Goal: Feedback & Contribution: Submit feedback/report problem

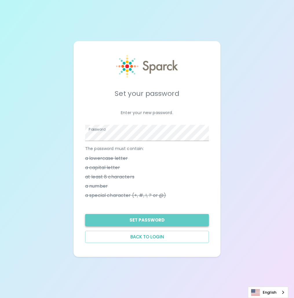
click at [152, 222] on button "Set Password" at bounding box center [147, 220] width 124 height 12
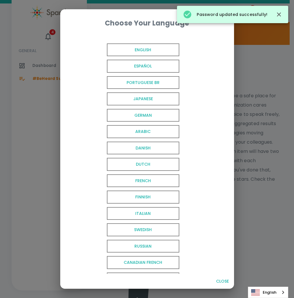
click at [146, 49] on span "English" at bounding box center [143, 49] width 72 height 13
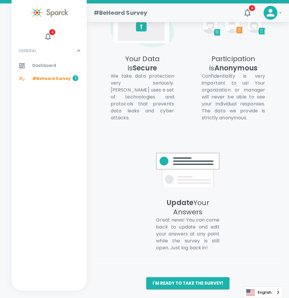
scroll to position [373, 0]
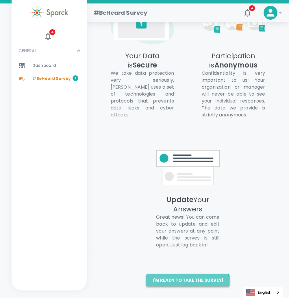
click at [186, 281] on button "I'm ready to take the survey!" at bounding box center [187, 280] width 83 height 12
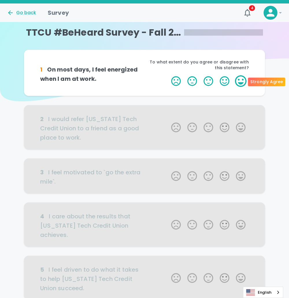
click at [239, 81] on label "5 Stars" at bounding box center [241, 81] width 16 height 12
click at [168, 75] on input "5 Stars" at bounding box center [168, 75] width 0 height 0
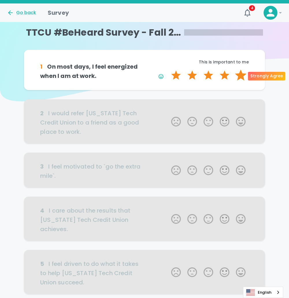
click at [243, 76] on label "5 Stars" at bounding box center [241, 75] width 16 height 12
click at [168, 69] on input "5 Stars" at bounding box center [168, 69] width 0 height 0
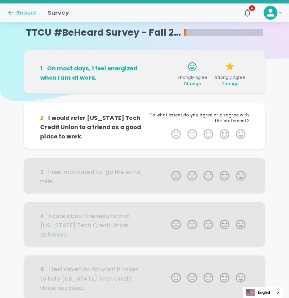
scroll to position [51, 0]
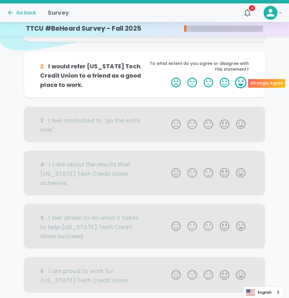
click at [241, 83] on label "5 Stars" at bounding box center [241, 83] width 16 height 12
click at [168, 77] on input "5 Stars" at bounding box center [168, 76] width 0 height 0
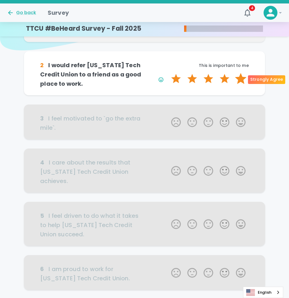
click at [241, 75] on label "5 Stars" at bounding box center [241, 79] width 16 height 12
click at [168, 73] on input "5 Stars" at bounding box center [168, 73] width 0 height 0
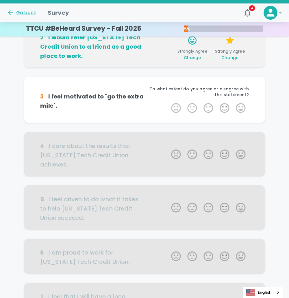
scroll to position [102, 0]
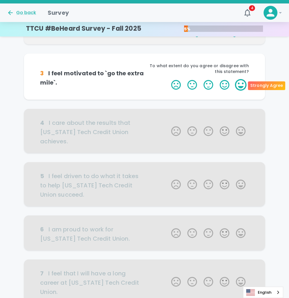
click at [242, 86] on label "5 Stars" at bounding box center [241, 85] width 16 height 12
click at [168, 79] on input "5 Stars" at bounding box center [168, 79] width 0 height 0
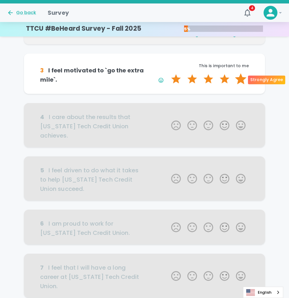
click at [241, 80] on label "5 Stars" at bounding box center [241, 79] width 16 height 12
click at [168, 73] on input "5 Stars" at bounding box center [168, 73] width 0 height 0
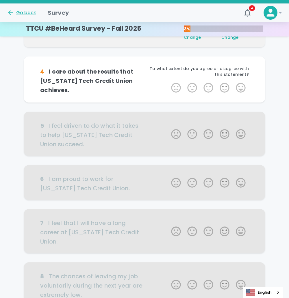
scroll to position [153, 0]
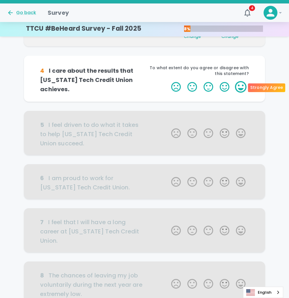
click at [240, 84] on label "5 Stars" at bounding box center [241, 87] width 16 height 12
click at [168, 81] on input "5 Stars" at bounding box center [168, 81] width 0 height 0
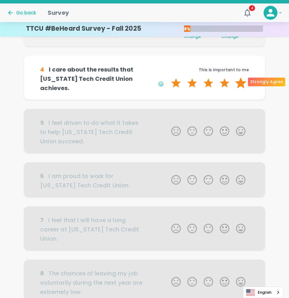
click at [241, 84] on label "5 Stars" at bounding box center [241, 83] width 16 height 12
click at [168, 77] on input "5 Stars" at bounding box center [168, 77] width 0 height 0
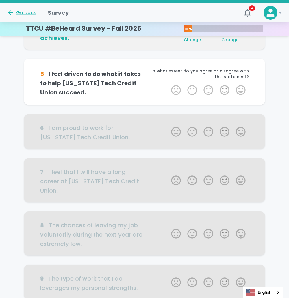
scroll to position [204, 0]
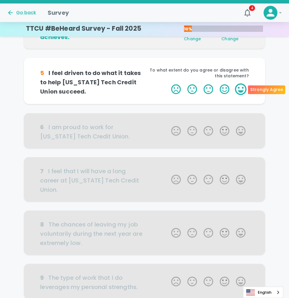
click at [240, 84] on label "5 Stars" at bounding box center [241, 89] width 16 height 12
click at [168, 83] on input "5 Stars" at bounding box center [168, 83] width 0 height 0
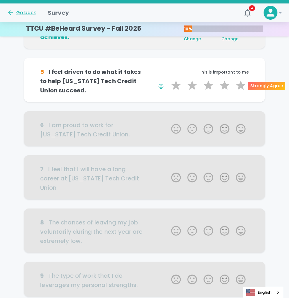
click at [240, 84] on label "5 Stars" at bounding box center [241, 86] width 16 height 12
click at [168, 80] on input "5 Stars" at bounding box center [168, 79] width 0 height 0
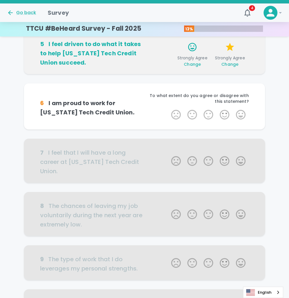
scroll to position [255, 0]
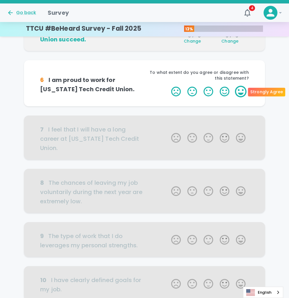
click at [240, 90] on label "5 Stars" at bounding box center [241, 92] width 16 height 12
click at [168, 86] on input "5 Stars" at bounding box center [168, 85] width 0 height 0
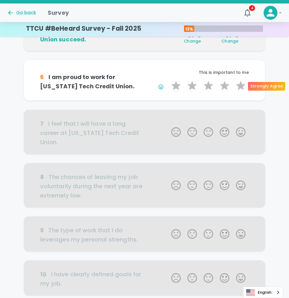
click at [240, 90] on label "5 Stars" at bounding box center [241, 86] width 16 height 12
click at [168, 80] on input "5 Stars" at bounding box center [168, 80] width 0 height 0
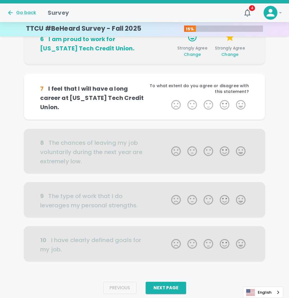
scroll to position [305, 0]
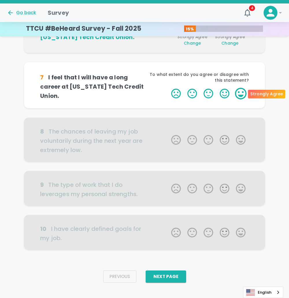
click at [241, 92] on label "5 Stars" at bounding box center [241, 94] width 16 height 12
click at [168, 88] on input "5 Stars" at bounding box center [168, 87] width 0 height 0
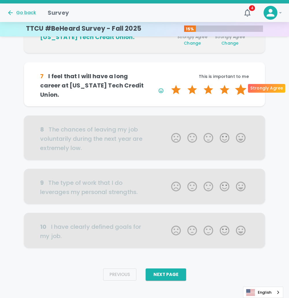
click at [241, 87] on label "5 Stars" at bounding box center [241, 90] width 16 height 12
click at [168, 84] on input "5 Stars" at bounding box center [168, 84] width 0 height 0
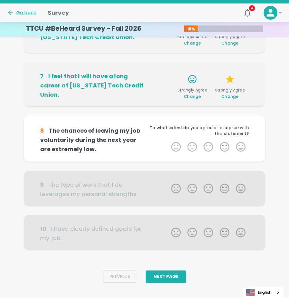
scroll to position [307, 0]
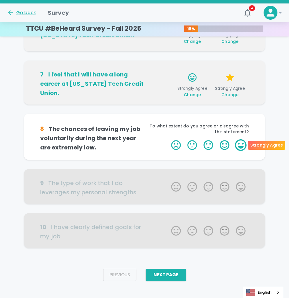
click at [240, 142] on label "5 Stars" at bounding box center [241, 145] width 16 height 12
click at [168, 139] on input "5 Stars" at bounding box center [168, 139] width 0 height 0
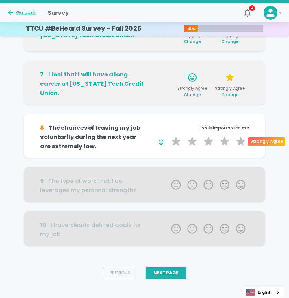
click at [240, 142] on label "5 Stars" at bounding box center [241, 141] width 16 height 12
click at [168, 135] on input "5 Stars" at bounding box center [168, 135] width 0 height 0
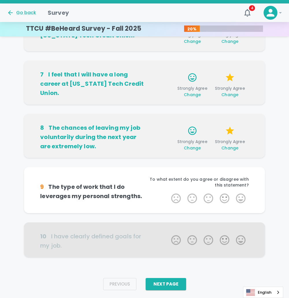
scroll to position [311, 0]
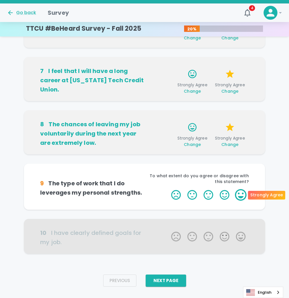
click at [240, 193] on label "5 Stars" at bounding box center [241, 195] width 16 height 12
click at [168, 189] on input "5 Stars" at bounding box center [168, 189] width 0 height 0
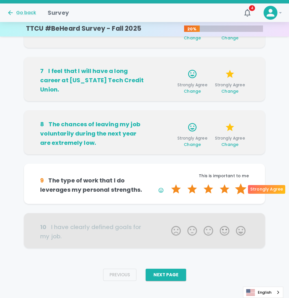
click at [242, 187] on label "5 Stars" at bounding box center [241, 189] width 16 height 12
click at [168, 183] on input "5 Stars" at bounding box center [168, 183] width 0 height 0
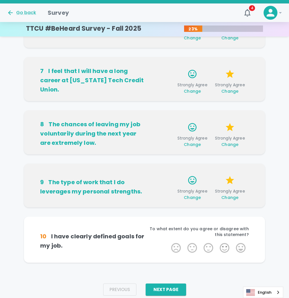
scroll to position [316, 0]
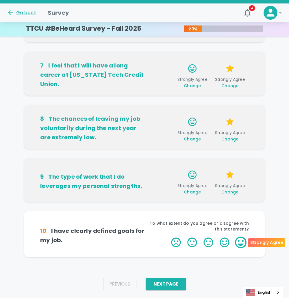
click at [240, 239] on label "5 Stars" at bounding box center [241, 242] width 16 height 12
click at [168, 236] on input "5 Stars" at bounding box center [168, 236] width 0 height 0
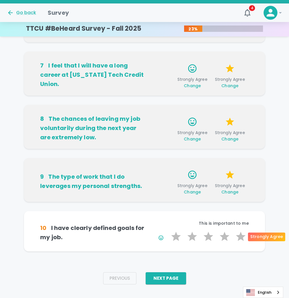
click at [240, 239] on label "5 Stars" at bounding box center [241, 237] width 16 height 12
click at [168, 231] on input "5 Stars" at bounding box center [168, 230] width 0 height 0
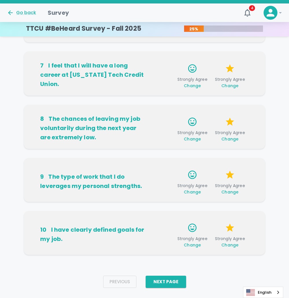
scroll to position [325, 0]
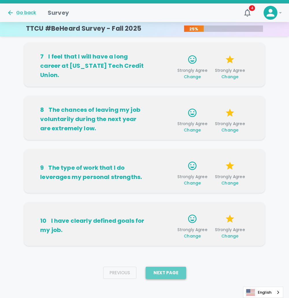
click at [172, 268] on button "Next Page" at bounding box center [166, 272] width 40 height 12
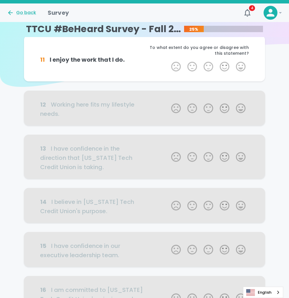
scroll to position [0, 0]
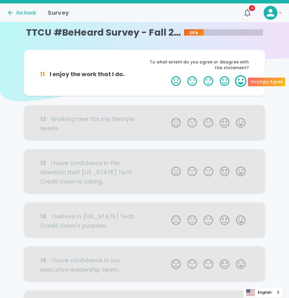
click at [240, 78] on label "5 Stars" at bounding box center [241, 81] width 16 height 12
click at [168, 75] on input "5 Stars" at bounding box center [168, 75] width 0 height 0
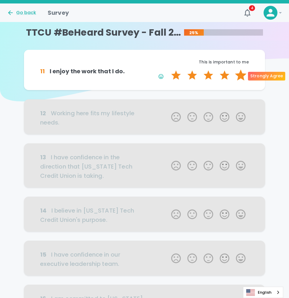
click at [240, 75] on label "5 Stars" at bounding box center [241, 75] width 16 height 12
click at [168, 69] on input "5 Stars" at bounding box center [168, 69] width 0 height 0
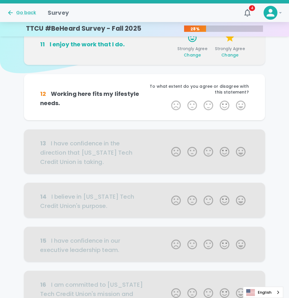
scroll to position [51, 0]
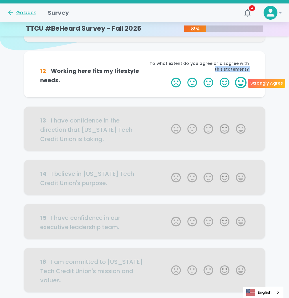
drag, startPoint x: 240, startPoint y: 75, endPoint x: 241, endPoint y: 82, distance: 7.0
click at [241, 82] on div "12 Working here fits my lifestyle needs. To what extent do you agree or disagre…" at bounding box center [144, 74] width 241 height 46
drag, startPoint x: 241, startPoint y: 82, endPoint x: 245, endPoint y: 82, distance: 4.3
click at [245, 82] on label "5 Stars" at bounding box center [241, 83] width 16 height 12
click at [168, 77] on input "5 Stars" at bounding box center [168, 76] width 0 height 0
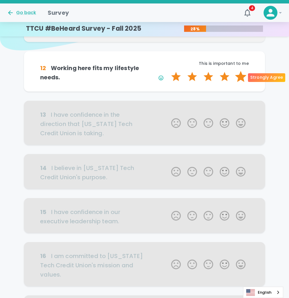
click at [242, 76] on label "5 Stars" at bounding box center [241, 77] width 16 height 12
click at [168, 71] on input "5 Stars" at bounding box center [168, 71] width 0 height 0
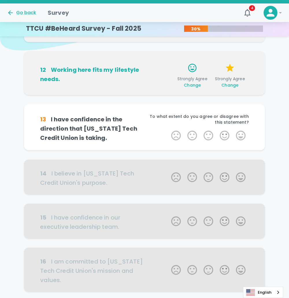
scroll to position [102, 0]
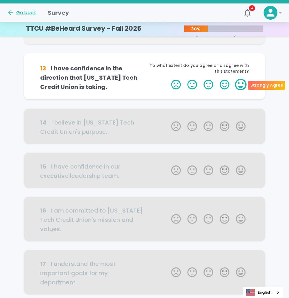
click at [240, 85] on label "5 Stars" at bounding box center [241, 85] width 16 height 12
click at [168, 79] on input "5 Stars" at bounding box center [168, 78] width 0 height 0
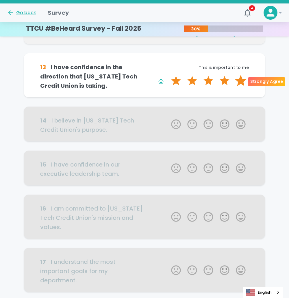
click at [241, 80] on label "5 Stars" at bounding box center [241, 81] width 16 height 12
click at [168, 75] on input "5 Stars" at bounding box center [168, 75] width 0 height 0
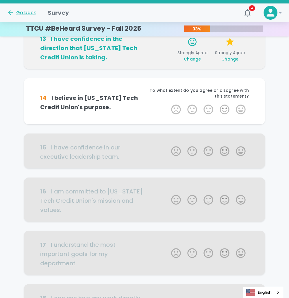
scroll to position [153, 0]
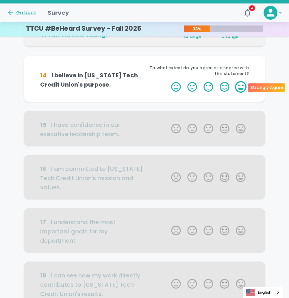
click at [240, 85] on label "5 Stars" at bounding box center [241, 87] width 16 height 12
click at [168, 81] on input "5 Stars" at bounding box center [168, 81] width 0 height 0
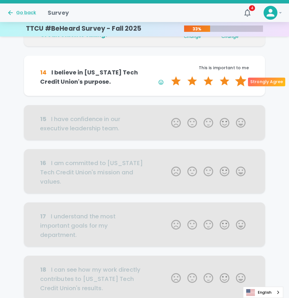
click at [241, 84] on label "5 Stars" at bounding box center [241, 81] width 16 height 12
click at [168, 75] on input "5 Stars" at bounding box center [168, 75] width 0 height 0
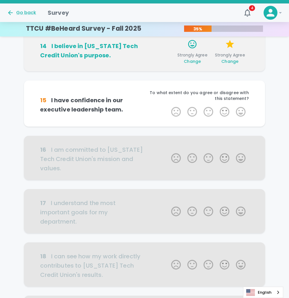
scroll to position [204, 0]
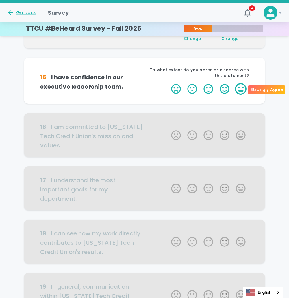
click at [239, 89] on label "5 Stars" at bounding box center [241, 89] width 16 height 12
click at [168, 83] on input "5 Stars" at bounding box center [168, 83] width 0 height 0
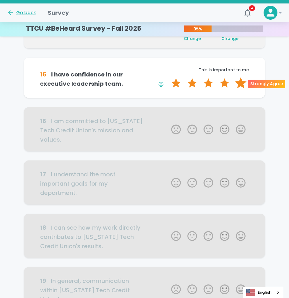
click at [239, 82] on label "5 Stars" at bounding box center [241, 83] width 16 height 12
click at [168, 77] on input "5 Stars" at bounding box center [168, 77] width 0 height 0
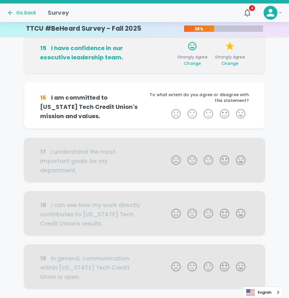
scroll to position [255, 0]
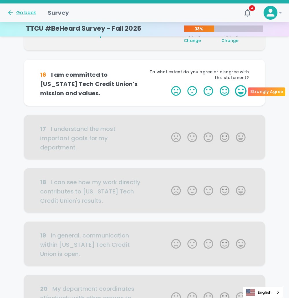
click at [240, 89] on label "5 Stars" at bounding box center [241, 91] width 16 height 12
click at [168, 85] on input "5 Stars" at bounding box center [168, 85] width 0 height 0
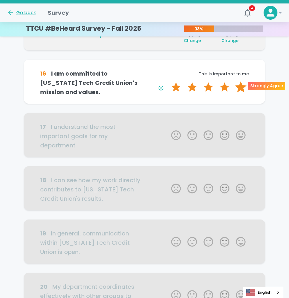
click at [241, 86] on label "5 Stars" at bounding box center [241, 87] width 16 height 12
click at [168, 81] on input "5 Stars" at bounding box center [168, 81] width 0 height 0
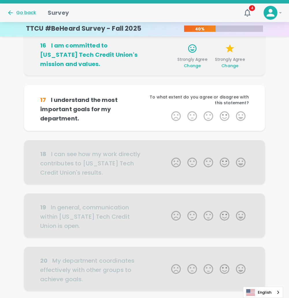
scroll to position [305, 0]
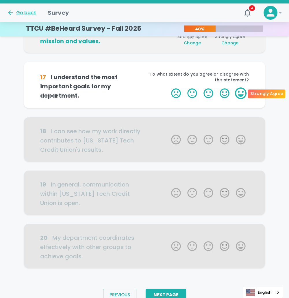
click at [239, 95] on label "5 Stars" at bounding box center [241, 93] width 16 height 12
click at [168, 87] on input "5 Stars" at bounding box center [168, 87] width 0 height 0
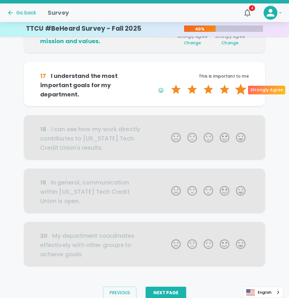
click at [241, 90] on label "5 Stars" at bounding box center [241, 90] width 16 height 12
click at [168, 84] on input "5 Stars" at bounding box center [168, 83] width 0 height 0
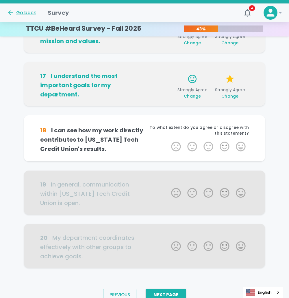
scroll to position [329, 0]
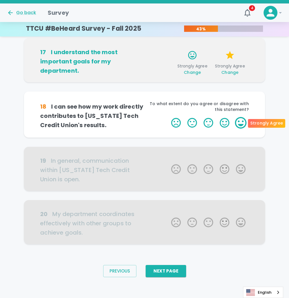
click at [240, 123] on label "5 Stars" at bounding box center [241, 123] width 16 height 12
click at [168, 117] on input "5 Stars" at bounding box center [168, 117] width 0 height 0
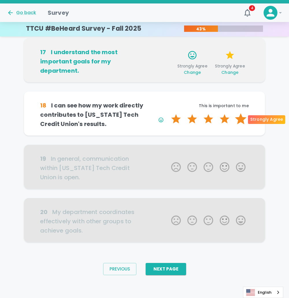
click at [242, 121] on label "5 Stars" at bounding box center [241, 119] width 16 height 12
click at [168, 113] on input "5 Stars" at bounding box center [168, 113] width 0 height 0
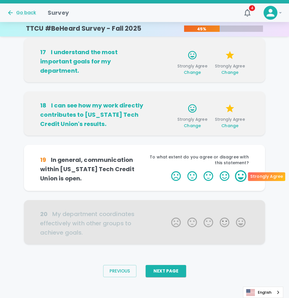
click at [239, 178] on label "5 Stars" at bounding box center [241, 176] width 16 height 12
click at [168, 170] on input "5 Stars" at bounding box center [168, 170] width 0 height 0
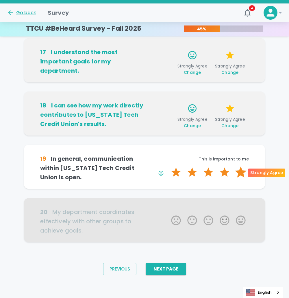
click at [240, 172] on label "5 Stars" at bounding box center [241, 172] width 16 height 12
click at [168, 166] on input "5 Stars" at bounding box center [168, 166] width 0 height 0
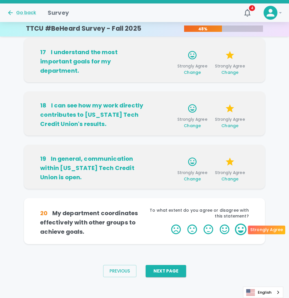
click at [238, 224] on label "5 Stars" at bounding box center [241, 229] width 16 height 12
click at [168, 223] on input "5 Stars" at bounding box center [168, 223] width 0 height 0
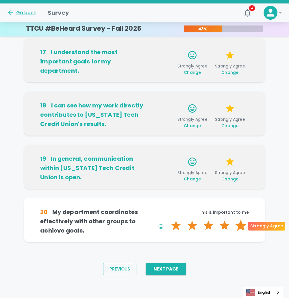
click at [238, 222] on label "5 Stars" at bounding box center [241, 226] width 16 height 12
click at [168, 220] on input "5 Stars" at bounding box center [168, 219] width 0 height 0
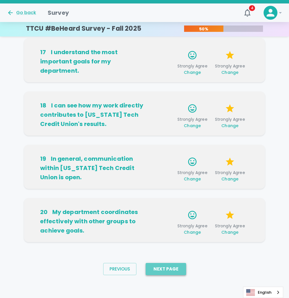
click at [172, 269] on button "Next Page" at bounding box center [166, 269] width 40 height 12
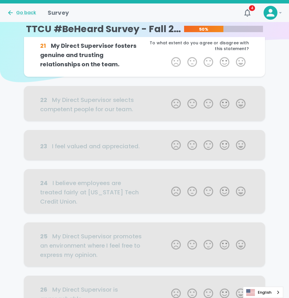
scroll to position [0, 0]
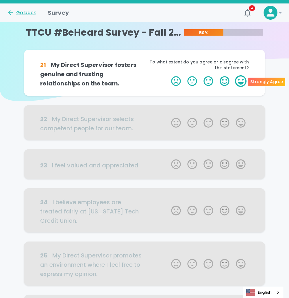
click at [237, 84] on label "5 Stars" at bounding box center [241, 81] width 16 height 12
click at [168, 75] on input "5 Stars" at bounding box center [168, 75] width 0 height 0
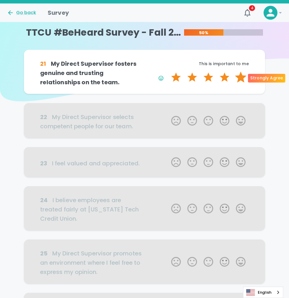
click at [244, 77] on label "5 Stars" at bounding box center [241, 77] width 16 height 12
click at [168, 71] on input "5 Stars" at bounding box center [168, 71] width 0 height 0
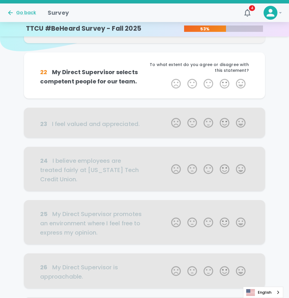
scroll to position [51, 0]
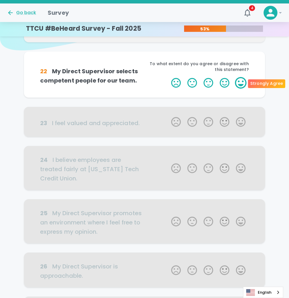
click at [241, 82] on label "5 Stars" at bounding box center [241, 83] width 16 height 12
click at [168, 77] on input "5 Stars" at bounding box center [168, 77] width 0 height 0
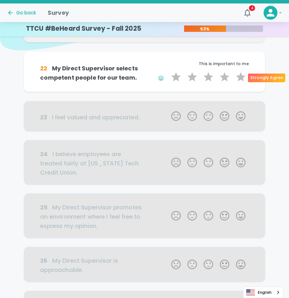
click at [241, 82] on label "5 Stars" at bounding box center [241, 77] width 16 height 12
click at [168, 71] on input "5 Stars" at bounding box center [168, 71] width 0 height 0
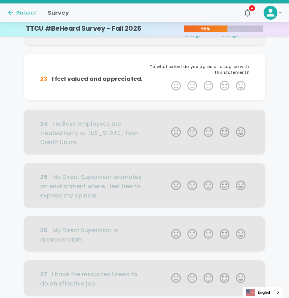
scroll to position [102, 0]
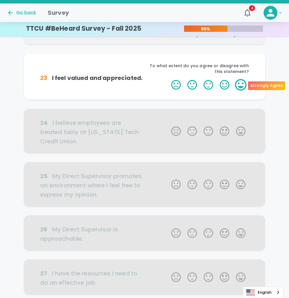
click at [242, 82] on label "5 Stars" at bounding box center [241, 85] width 16 height 12
click at [168, 79] on input "5 Stars" at bounding box center [168, 79] width 0 height 0
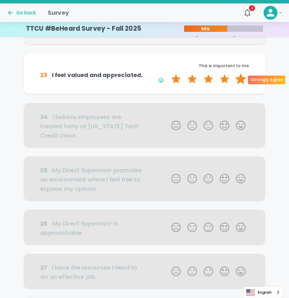
click at [241, 80] on label "5 Stars" at bounding box center [241, 79] width 16 height 12
click at [168, 73] on input "5 Stars" at bounding box center [168, 73] width 0 height 0
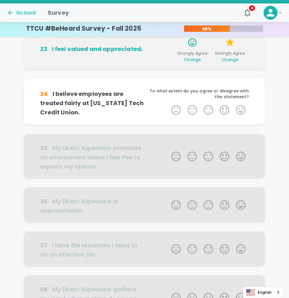
scroll to position [153, 0]
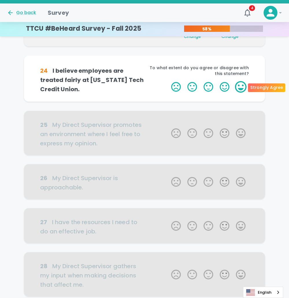
click at [242, 84] on label "5 Stars" at bounding box center [241, 87] width 16 height 12
click at [168, 81] on input "5 Stars" at bounding box center [168, 81] width 0 height 0
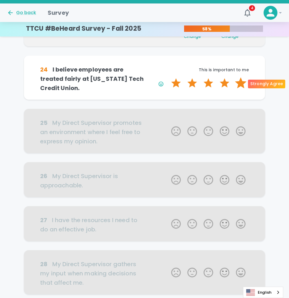
click at [242, 85] on label "5 Stars" at bounding box center [241, 83] width 16 height 12
click at [168, 77] on input "5 Stars" at bounding box center [168, 77] width 0 height 0
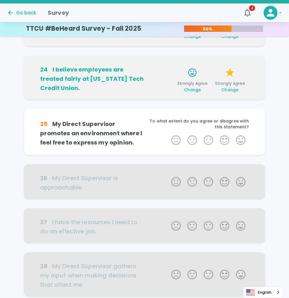
scroll to position [204, 0]
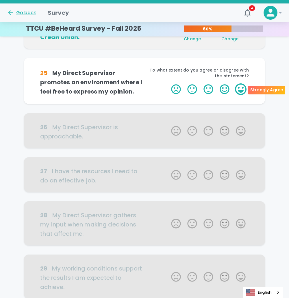
click at [242, 87] on label "5 Stars" at bounding box center [241, 89] width 16 height 12
click at [168, 83] on input "5 Stars" at bounding box center [168, 83] width 0 height 0
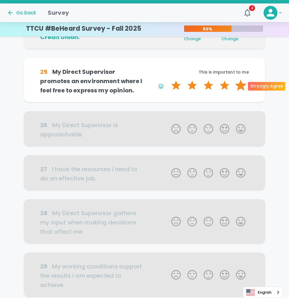
click at [242, 88] on label "5 Stars" at bounding box center [241, 86] width 16 height 12
click at [168, 80] on input "5 Stars" at bounding box center [168, 79] width 0 height 0
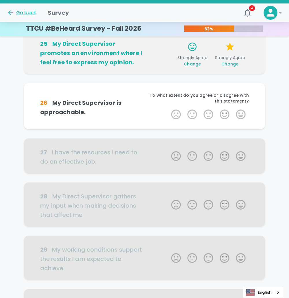
scroll to position [255, 0]
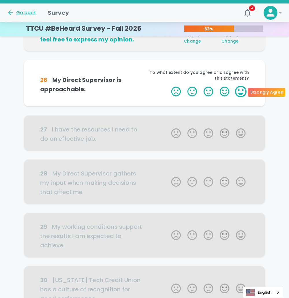
click at [243, 90] on label "5 Stars" at bounding box center [241, 92] width 16 height 12
click at [168, 86] on input "5 Stars" at bounding box center [168, 85] width 0 height 0
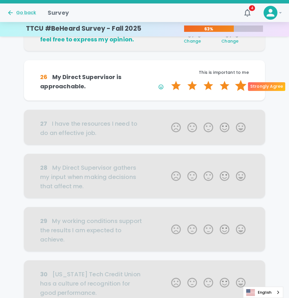
click at [243, 91] on label "5 Stars" at bounding box center [241, 86] width 16 height 12
click at [168, 80] on input "5 Stars" at bounding box center [168, 80] width 0 height 0
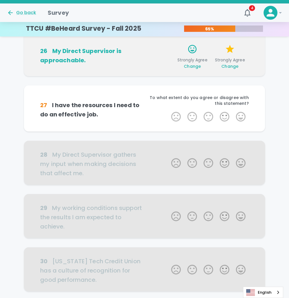
scroll to position [305, 0]
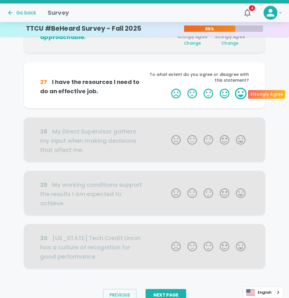
click at [240, 92] on label "5 Stars" at bounding box center [241, 94] width 16 height 12
click at [168, 88] on input "5 Stars" at bounding box center [168, 87] width 0 height 0
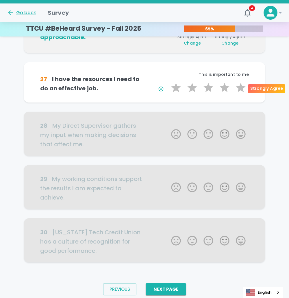
click at [240, 92] on label "5 Stars" at bounding box center [241, 88] width 16 height 12
click at [168, 82] on input "5 Stars" at bounding box center [168, 82] width 0 height 0
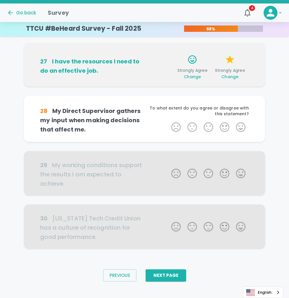
scroll to position [326, 0]
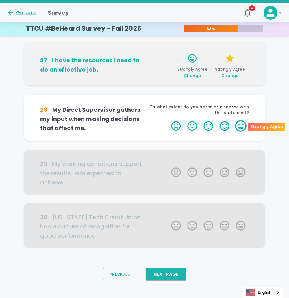
click at [239, 121] on label "5 Stars" at bounding box center [241, 126] width 16 height 12
click at [168, 120] on input "5 Stars" at bounding box center [168, 120] width 0 height 0
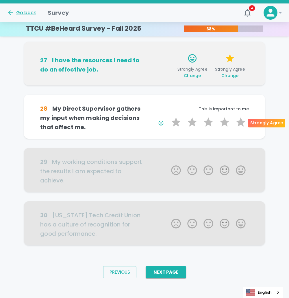
click at [239, 121] on label "5 Stars" at bounding box center [241, 122] width 16 height 12
click at [168, 116] on input "5 Stars" at bounding box center [168, 116] width 0 height 0
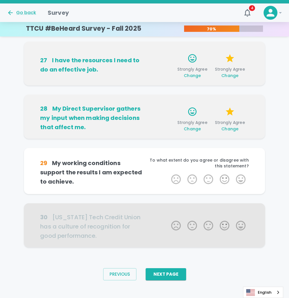
scroll to position [329, 0]
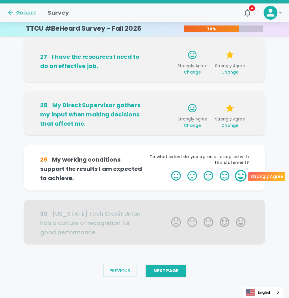
click at [239, 172] on label "5 Stars" at bounding box center [241, 176] width 16 height 12
click at [168, 170] on input "5 Stars" at bounding box center [168, 170] width 0 height 0
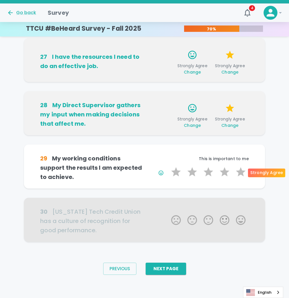
click at [239, 172] on label "5 Stars" at bounding box center [241, 172] width 16 height 12
click at [168, 166] on input "5 Stars" at bounding box center [168, 166] width 0 height 0
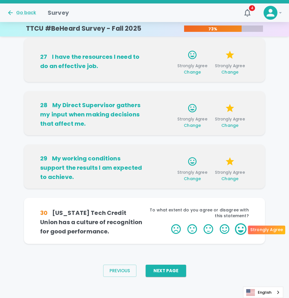
click at [244, 225] on label "5 Stars" at bounding box center [241, 229] width 16 height 12
click at [168, 223] on input "5 Stars" at bounding box center [168, 223] width 0 height 0
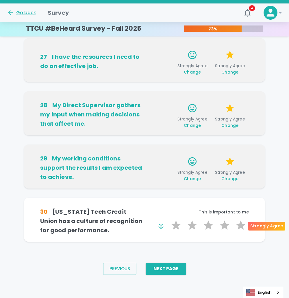
click at [244, 225] on label "5 Stars" at bounding box center [241, 225] width 16 height 12
click at [168, 219] on input "5 Stars" at bounding box center [168, 219] width 0 height 0
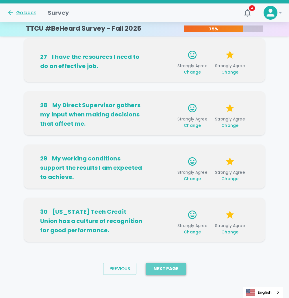
click at [172, 267] on button "Next Page" at bounding box center [166, 268] width 40 height 12
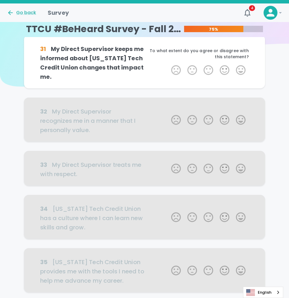
scroll to position [0, 0]
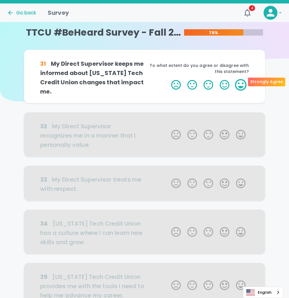
click at [239, 80] on label "5 Stars" at bounding box center [241, 85] width 16 height 12
click at [168, 79] on input "5 Stars" at bounding box center [168, 79] width 0 height 0
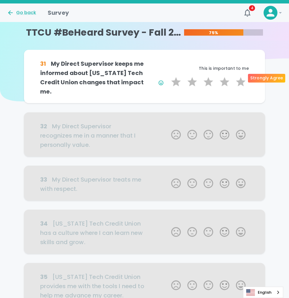
click at [239, 80] on label "5 Stars" at bounding box center [241, 82] width 16 height 12
click at [168, 76] on input "5 Stars" at bounding box center [168, 76] width 0 height 0
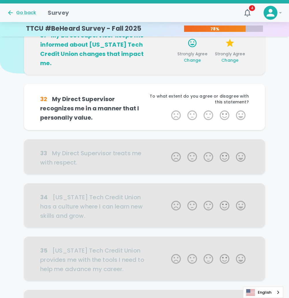
scroll to position [51, 0]
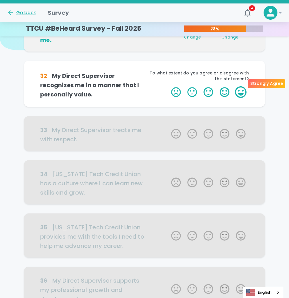
click at [240, 86] on label "5 Stars" at bounding box center [241, 92] width 16 height 12
click at [168, 86] on input "5 Stars" at bounding box center [168, 86] width 0 height 0
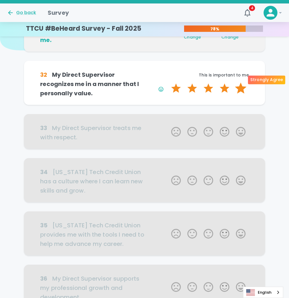
click at [240, 82] on label "5 Stars" at bounding box center [241, 88] width 16 height 12
click at [168, 82] on input "5 Stars" at bounding box center [168, 82] width 0 height 0
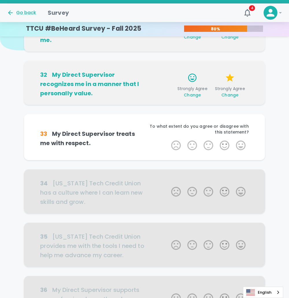
scroll to position [102, 0]
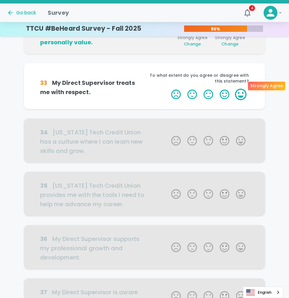
click at [240, 89] on label "5 Stars" at bounding box center [241, 95] width 16 height 12
click at [168, 88] on input "5 Stars" at bounding box center [168, 88] width 0 height 0
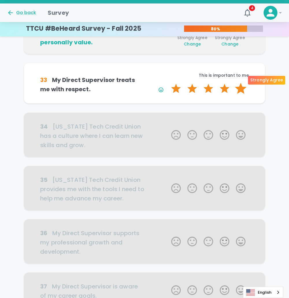
click at [240, 83] on label "5 Stars" at bounding box center [241, 89] width 16 height 12
click at [168, 82] on input "5 Stars" at bounding box center [168, 82] width 0 height 0
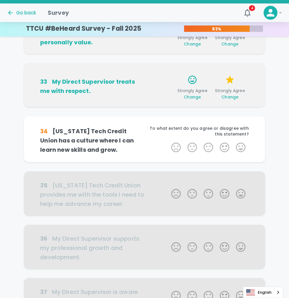
scroll to position [153, 0]
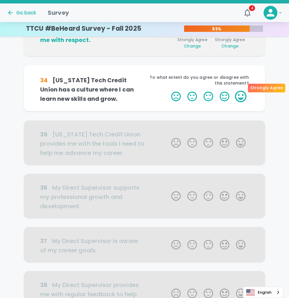
click at [242, 91] on label "5 Stars" at bounding box center [241, 97] width 16 height 12
click at [168, 90] on input "5 Stars" at bounding box center [168, 90] width 0 height 0
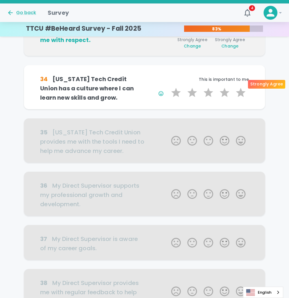
click at [242, 87] on label "5 Stars" at bounding box center [241, 93] width 16 height 12
click at [168, 87] on input "5 Stars" at bounding box center [168, 86] width 0 height 0
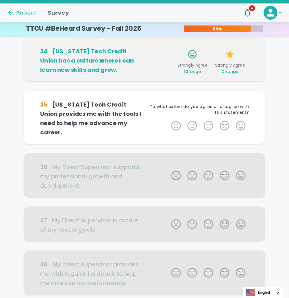
scroll to position [204, 0]
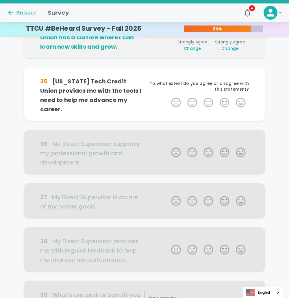
click at [242, 97] on label "5 Stars" at bounding box center [241, 103] width 16 height 12
click at [168, 96] on input "5 Stars" at bounding box center [168, 96] width 0 height 0
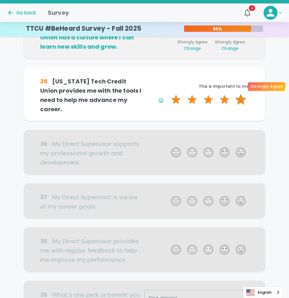
click at [240, 94] on label "5 Stars" at bounding box center [241, 100] width 16 height 12
click at [168, 93] on input "5 Stars" at bounding box center [168, 93] width 0 height 0
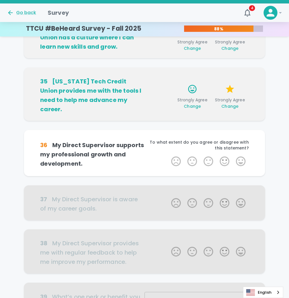
scroll to position [255, 0]
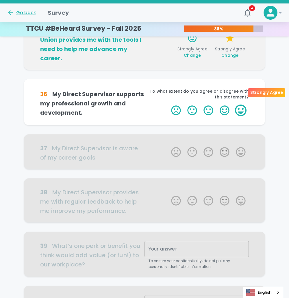
click at [240, 104] on label "5 Stars" at bounding box center [241, 110] width 16 height 12
click at [168, 104] on input "5 Stars" at bounding box center [168, 104] width 0 height 0
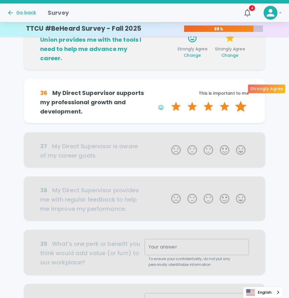
click at [242, 101] on label "5 Stars" at bounding box center [241, 107] width 16 height 12
click at [168, 100] on input "5 Stars" at bounding box center [168, 100] width 0 height 0
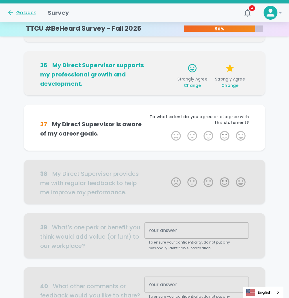
scroll to position [305, 0]
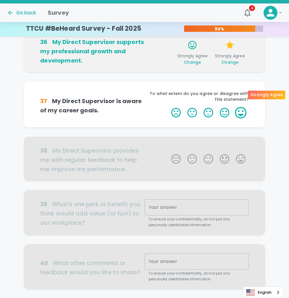
click at [241, 107] on label "5 Stars" at bounding box center [241, 113] width 16 height 12
click at [168, 106] on input "5 Stars" at bounding box center [168, 106] width 0 height 0
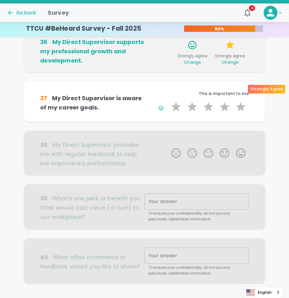
click at [241, 101] on label "5 Stars" at bounding box center [241, 107] width 16 height 12
click at [168, 101] on input "5 Stars" at bounding box center [168, 101] width 0 height 0
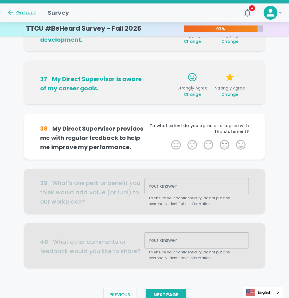
scroll to position [328, 0]
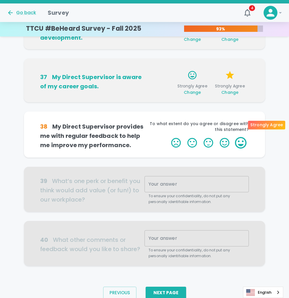
click at [237, 137] on label "5 Stars" at bounding box center [241, 143] width 16 height 12
click at [168, 137] on input "5 Stars" at bounding box center [168, 137] width 0 height 0
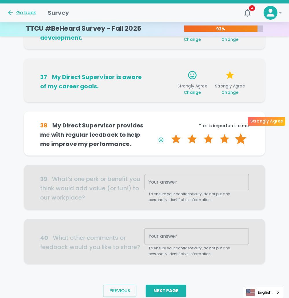
click at [244, 133] on label "5 Stars" at bounding box center [241, 139] width 16 height 12
click at [168, 133] on input "5 Stars" at bounding box center [168, 133] width 0 height 0
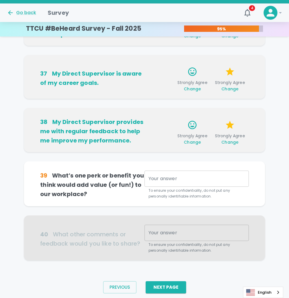
click at [217, 170] on div "x Your answer" at bounding box center [197, 178] width 104 height 16
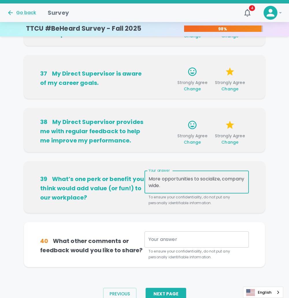
type textarea "More opportunities to socialize, company wide."
click at [177, 231] on div "x Your answer" at bounding box center [197, 239] width 104 height 16
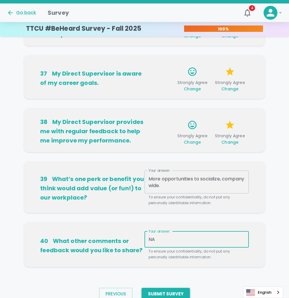
type textarea "NA"
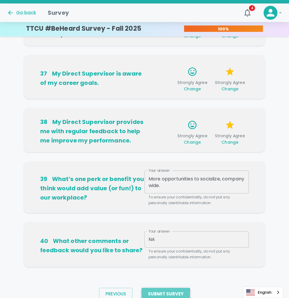
click at [159, 288] on button "Submit Survey" at bounding box center [166, 294] width 48 height 12
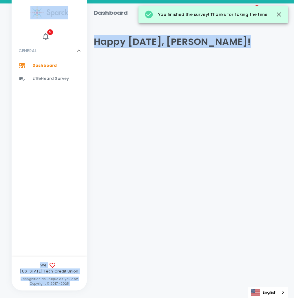
drag, startPoint x: 159, startPoint y: 277, endPoint x: 255, endPoint y: 92, distance: 208.9
click at [255, 92] on html "Skip Navigation Dashboard 5 ! 5 GENERAL 0 Dashboard 0 #BeHeard Survey 0 We [US_…" at bounding box center [147, 47] width 294 height 94
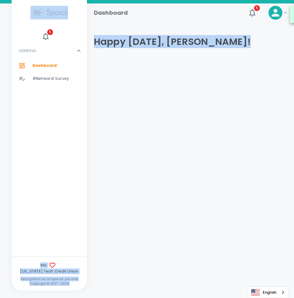
drag, startPoint x: 255, startPoint y: 92, endPoint x: 181, endPoint y: 125, distance: 81.3
click at [181, 94] on html "Skip Navigation Dashboard 5 ! 5 GENERAL 0 Dashboard 0 #BeHeard Survey 0 We [US_…" at bounding box center [147, 47] width 294 height 94
